Goal: Task Accomplishment & Management: Complete application form

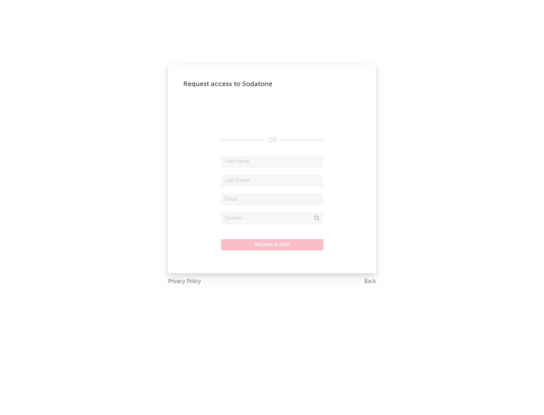
click at [272, 162] on input "text" at bounding box center [272, 161] width 102 height 11
type input "[PERSON_NAME]"
click at [272, 181] on input "text" at bounding box center [272, 180] width 102 height 11
type input "[PERSON_NAME]"
click at [272, 199] on input "text" at bounding box center [272, 199] width 102 height 11
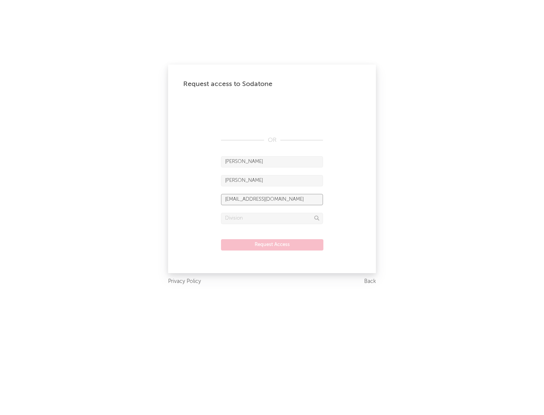
type input "[EMAIL_ADDRESS][DOMAIN_NAME]"
click at [272, 218] on input "text" at bounding box center [272, 218] width 102 height 11
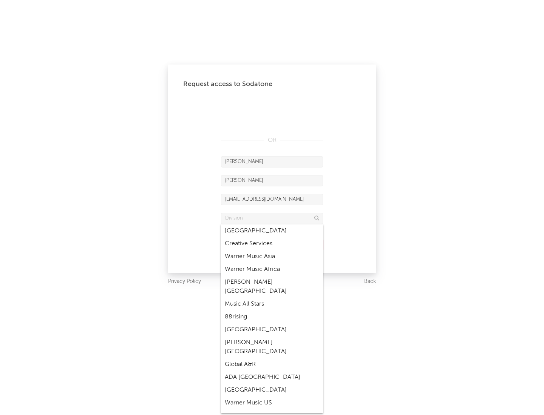
click at [272, 298] on div "Music All Stars" at bounding box center [272, 304] width 102 height 13
type input "Music All Stars"
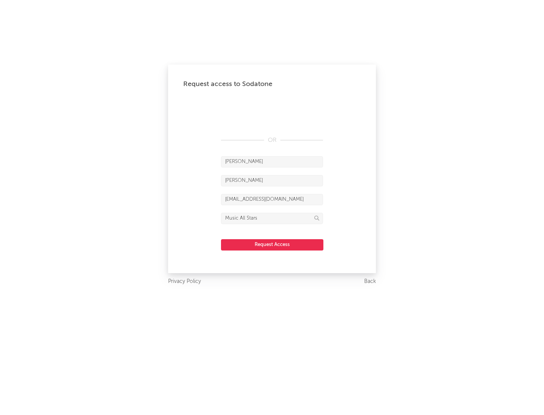
click at [272, 245] on button "Request Access" at bounding box center [272, 244] width 102 height 11
